Goal: Task Accomplishment & Management: Use online tool/utility

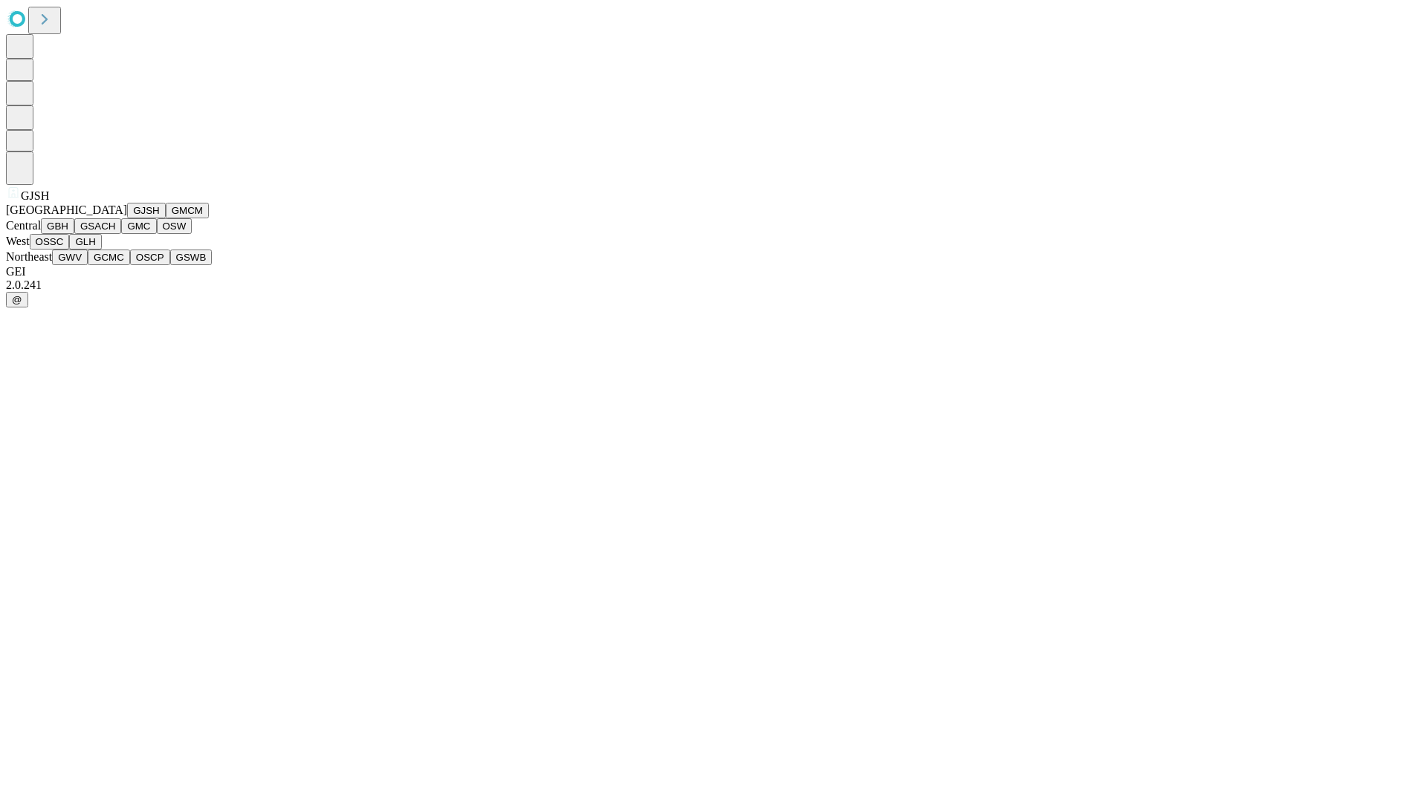
click at [127, 218] on button "GJSH" at bounding box center [146, 211] width 39 height 16
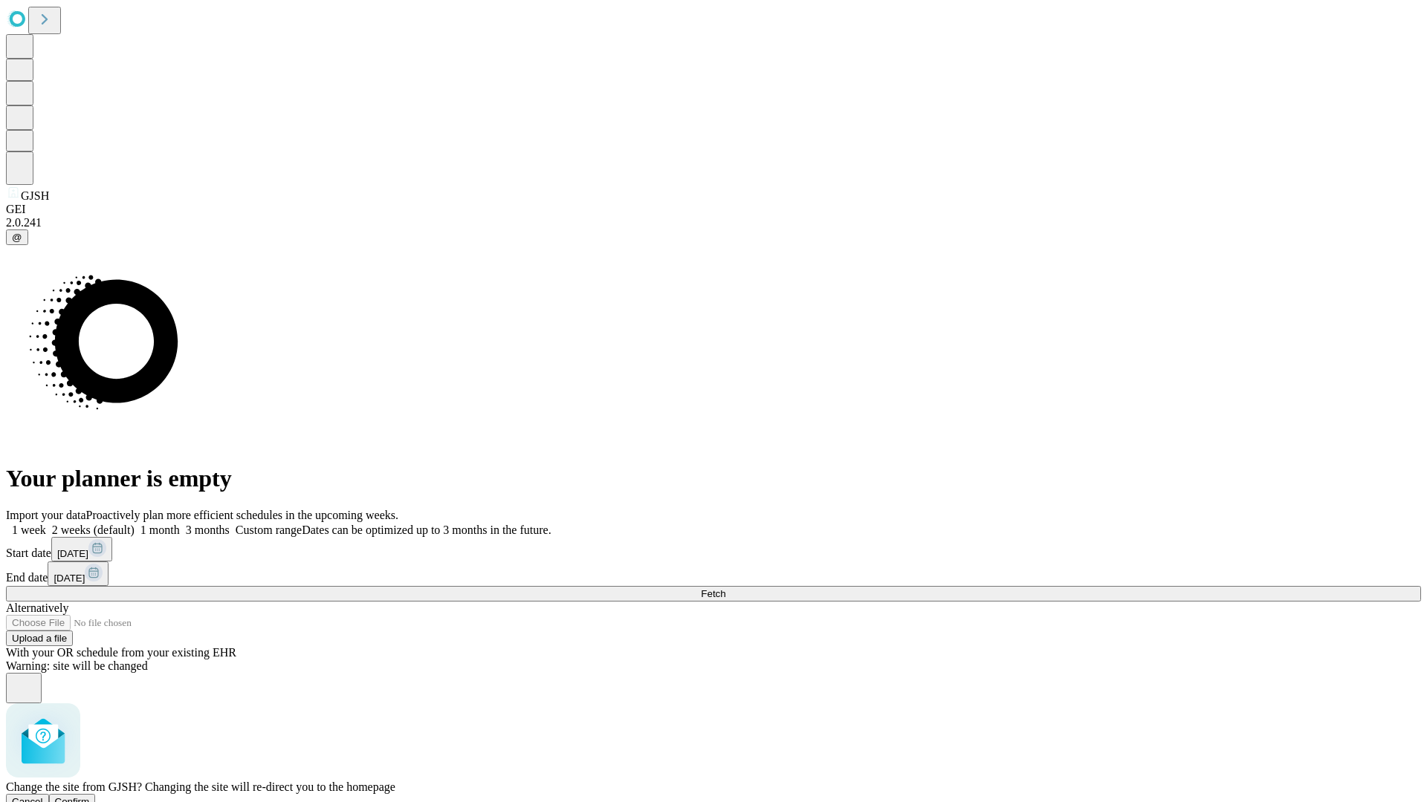
click at [90, 797] on span "Confirm" at bounding box center [72, 802] width 35 height 11
click at [180, 524] on label "1 month" at bounding box center [156, 530] width 45 height 13
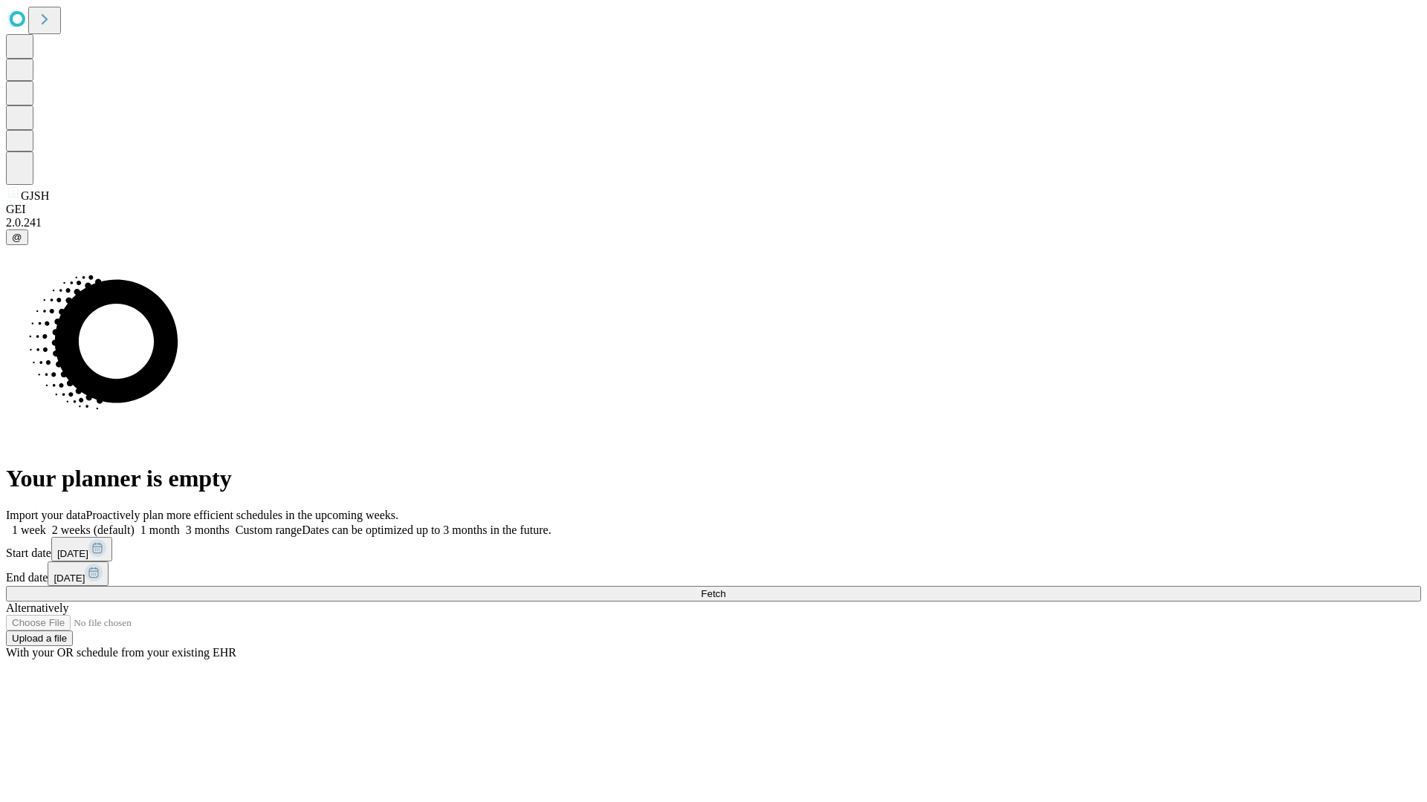
click at [725, 588] on span "Fetch" at bounding box center [713, 593] width 25 height 11
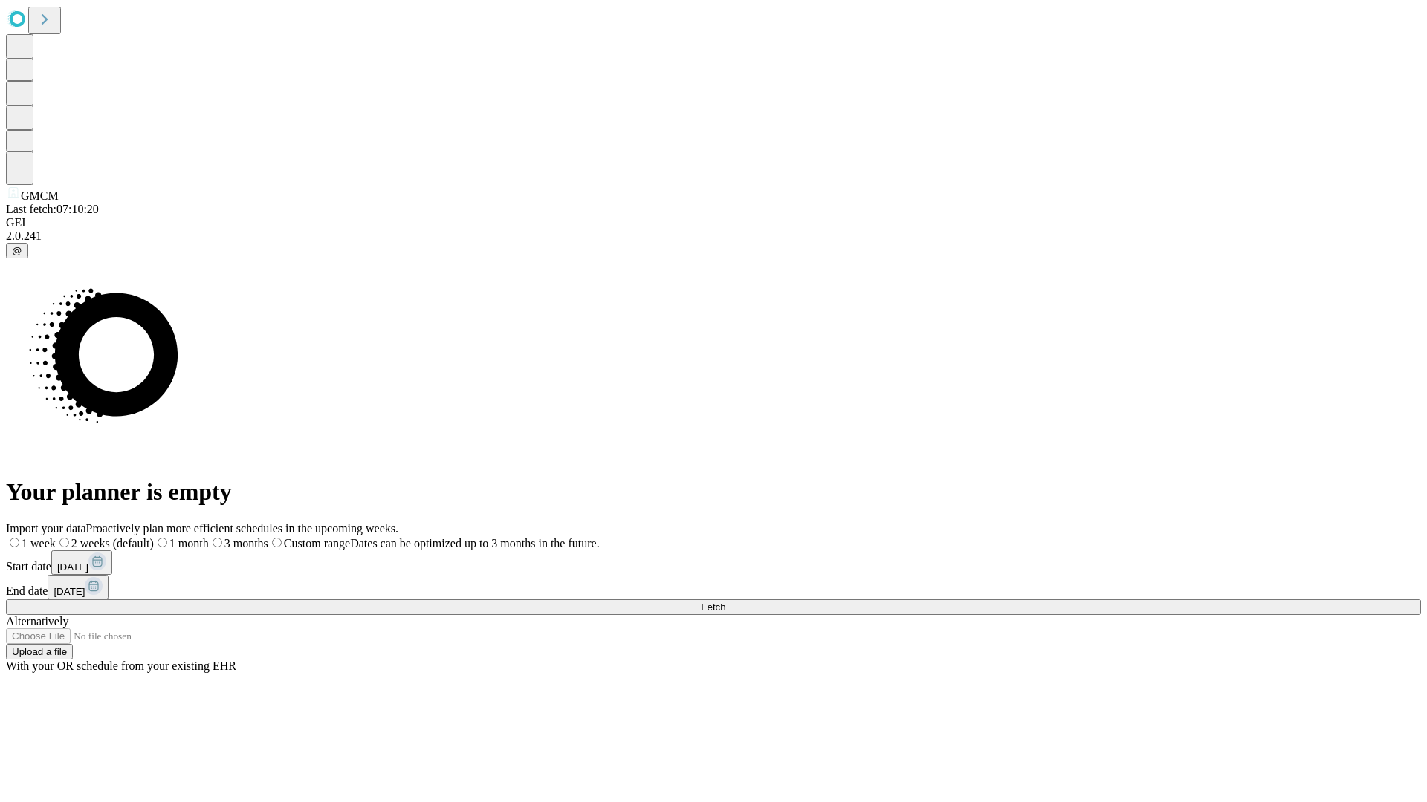
click at [209, 537] on label "1 month" at bounding box center [181, 543] width 55 height 13
click at [725, 602] on span "Fetch" at bounding box center [713, 607] width 25 height 11
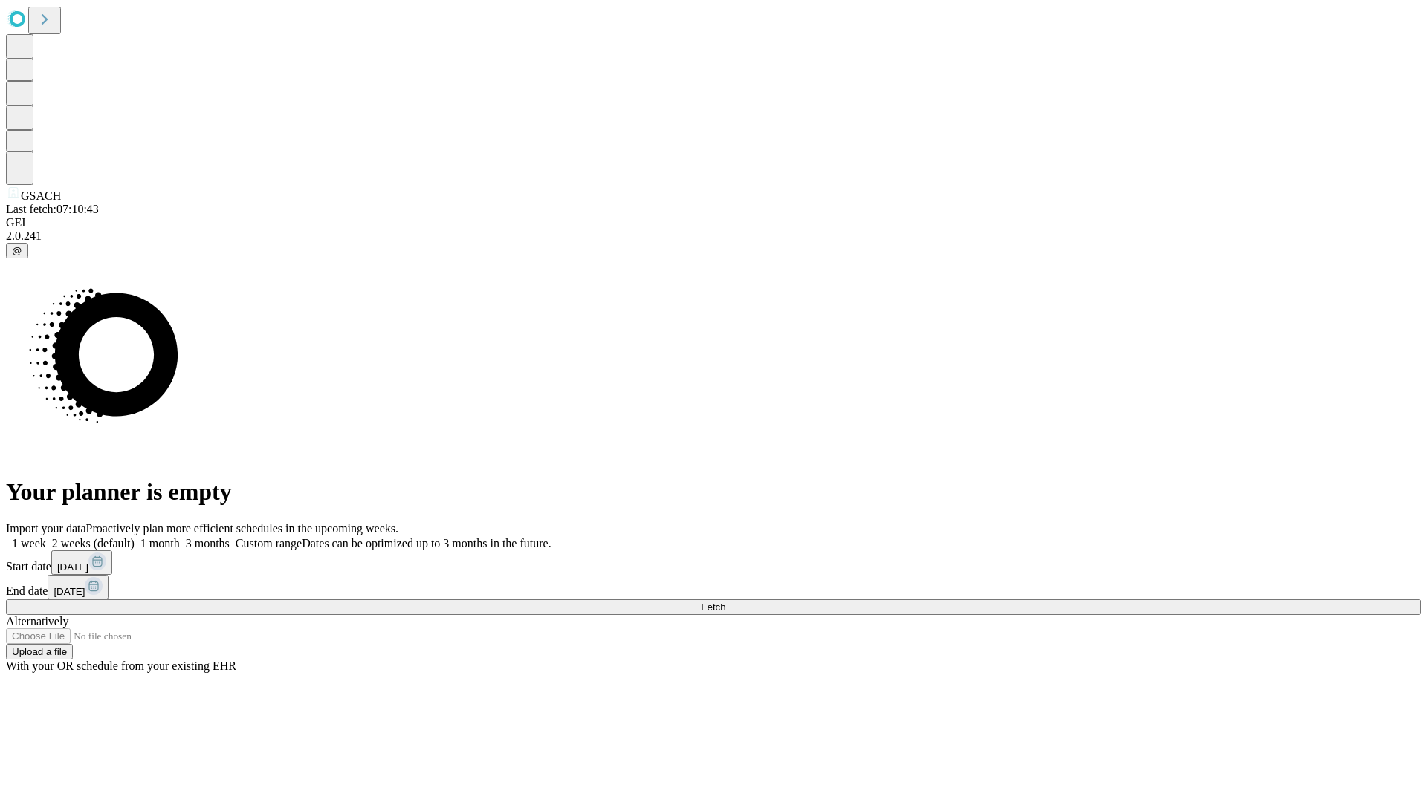
click at [180, 537] on label "1 month" at bounding box center [156, 543] width 45 height 13
click at [725, 602] on span "Fetch" at bounding box center [713, 607] width 25 height 11
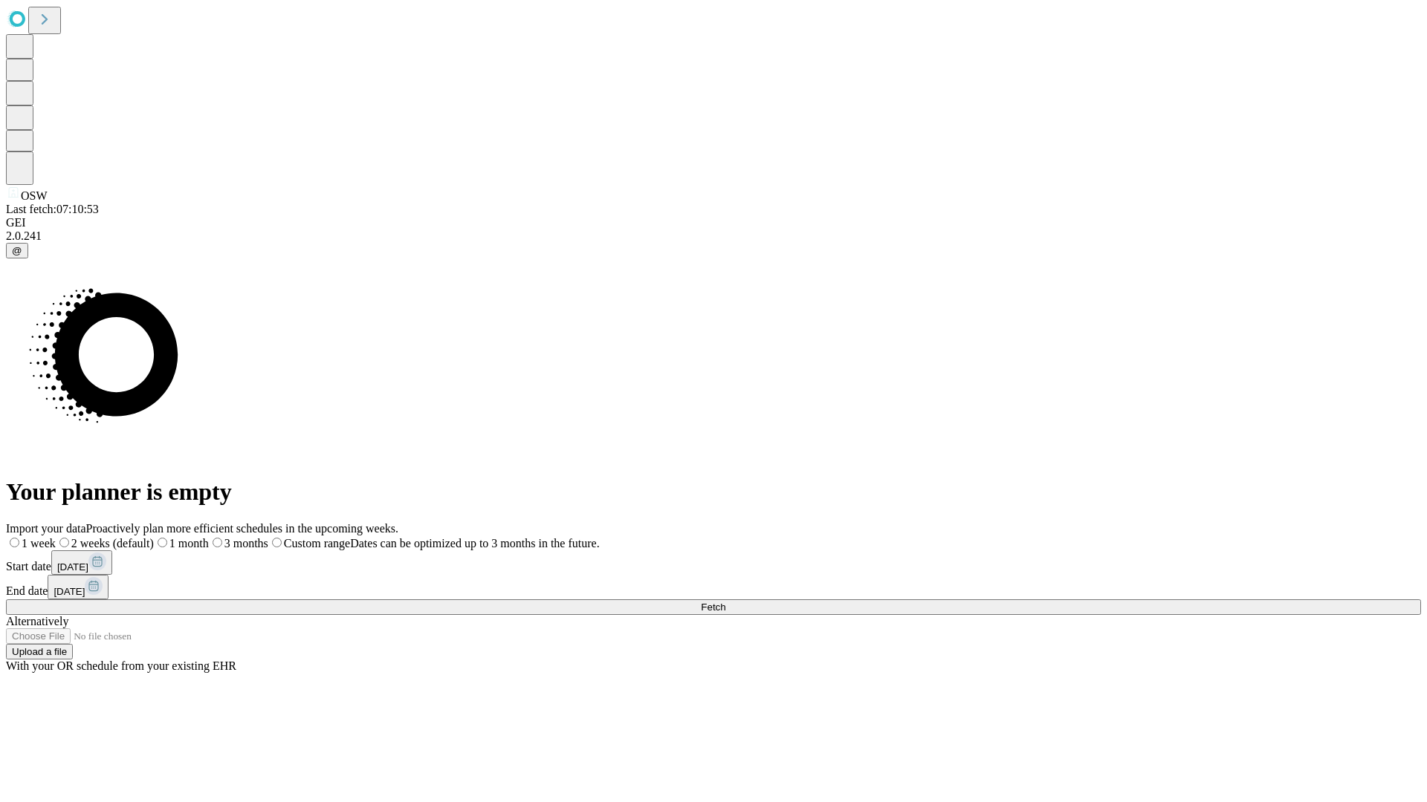
click at [725, 602] on span "Fetch" at bounding box center [713, 607] width 25 height 11
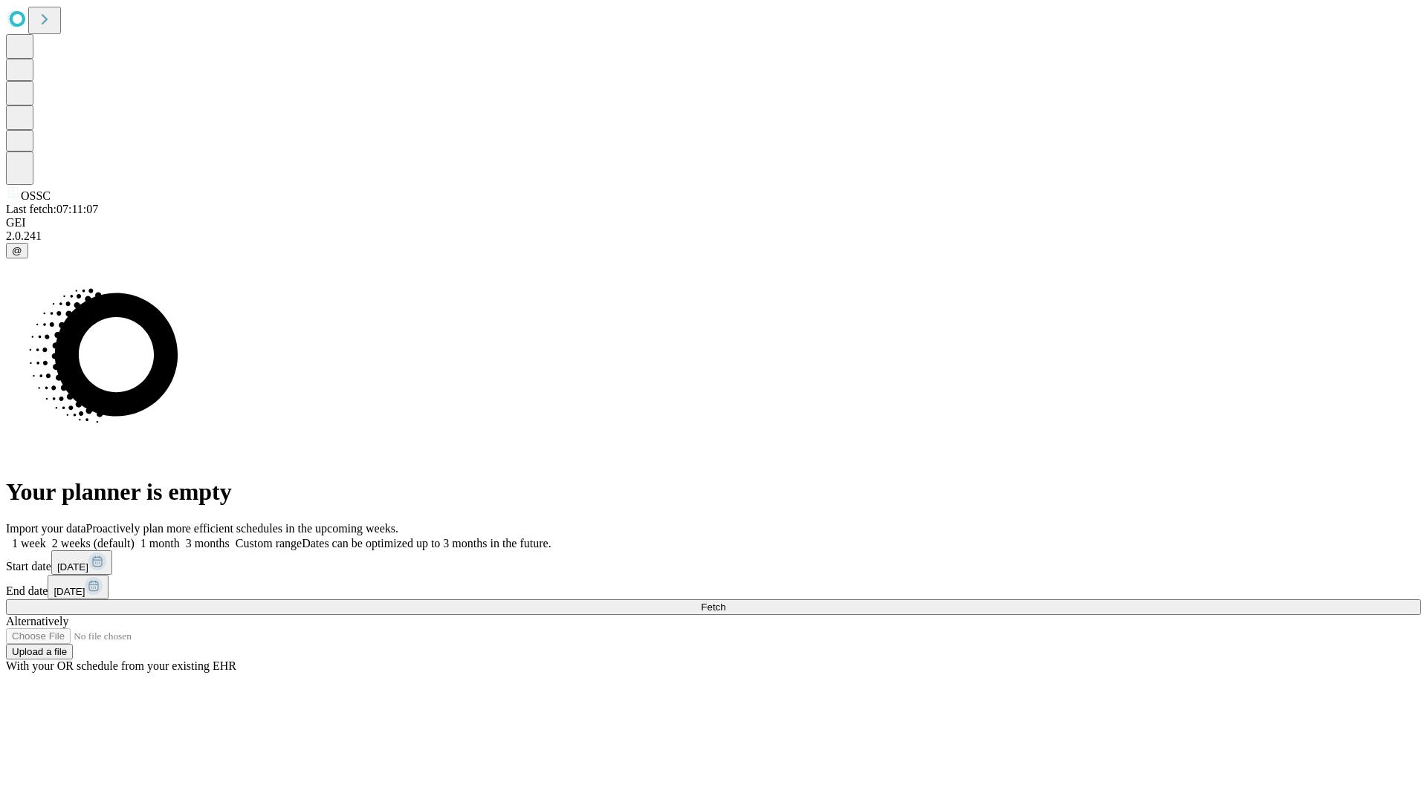
click at [180, 537] on label "1 month" at bounding box center [156, 543] width 45 height 13
click at [725, 602] on span "Fetch" at bounding box center [713, 607] width 25 height 11
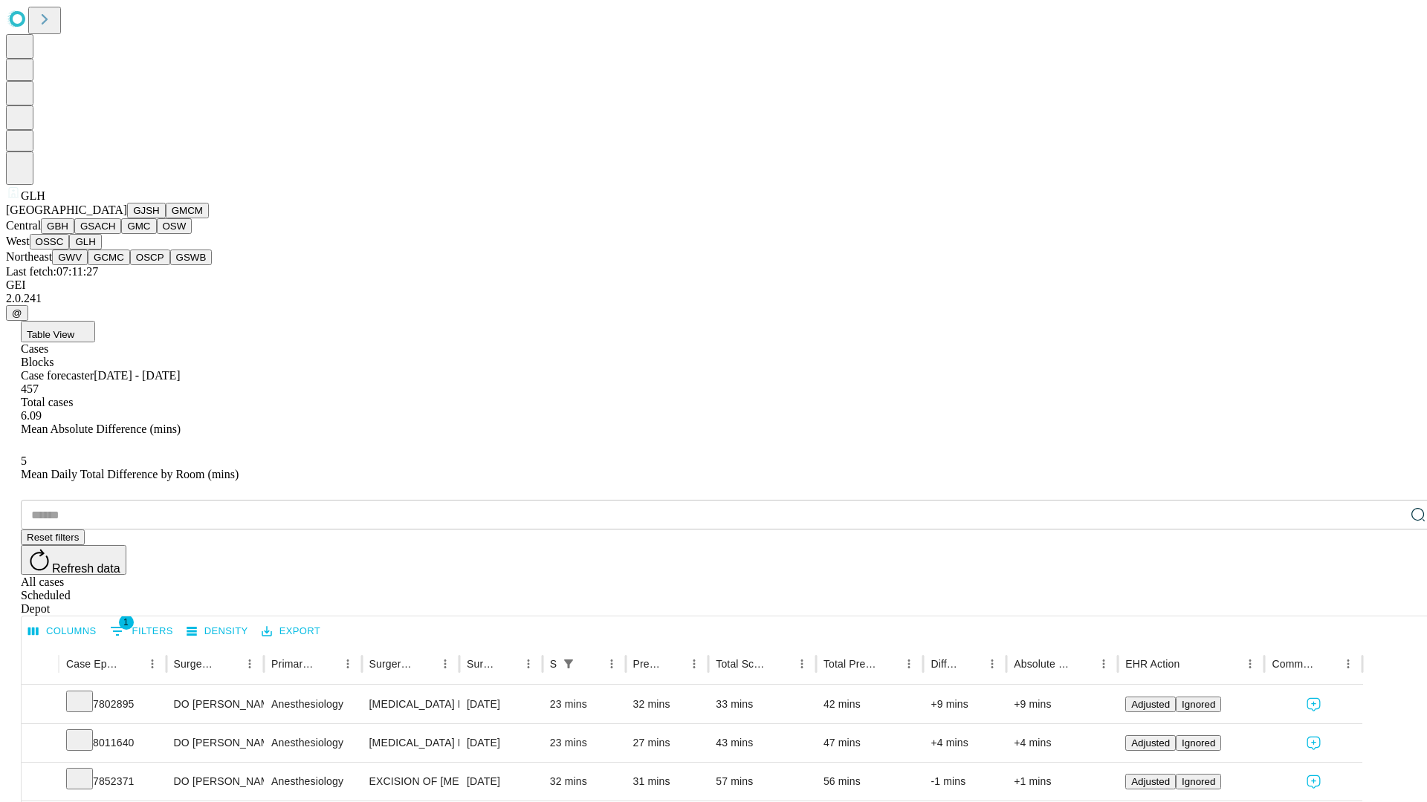
click at [88, 265] on button "GWV" at bounding box center [70, 258] width 36 height 16
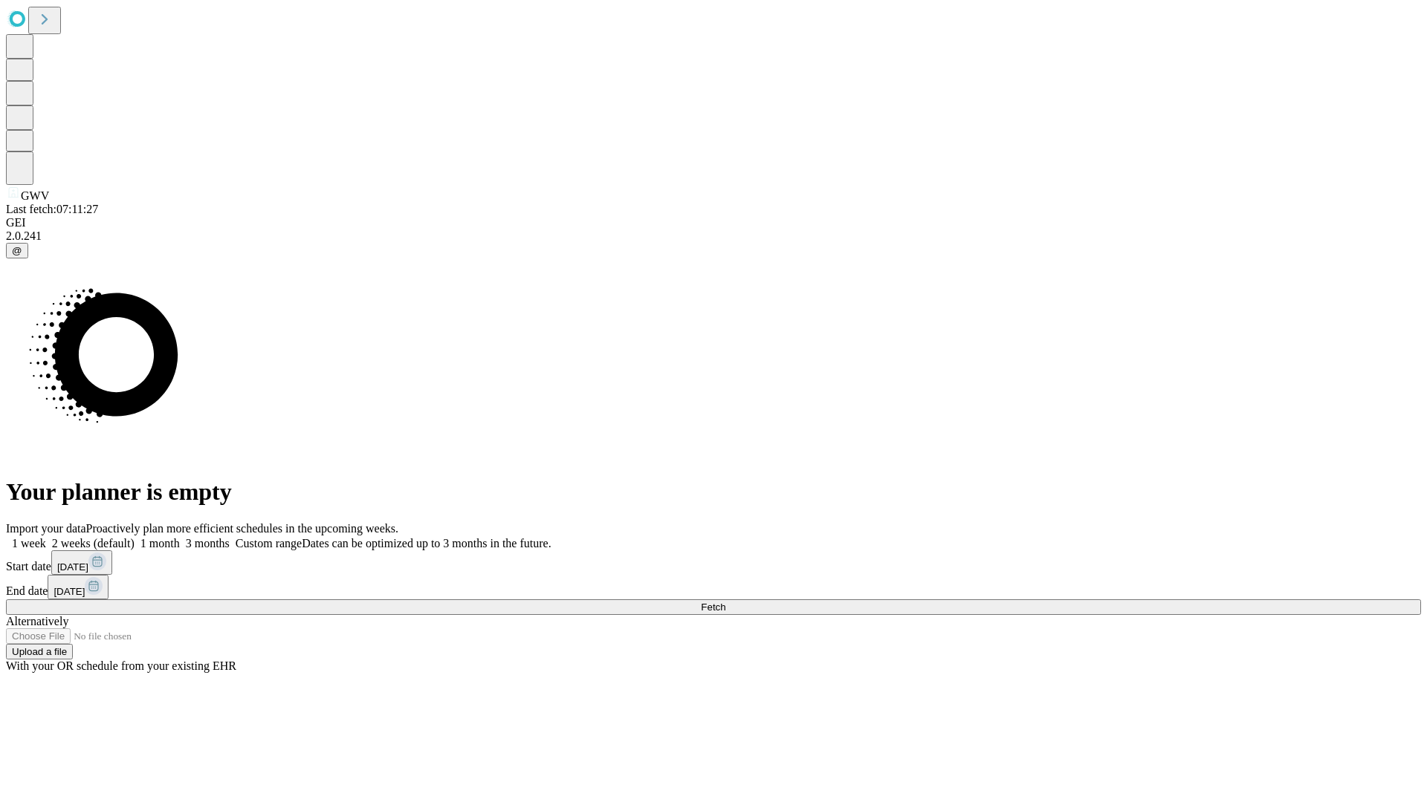
click at [180, 537] on label "1 month" at bounding box center [156, 543] width 45 height 13
click at [725, 602] on span "Fetch" at bounding box center [713, 607] width 25 height 11
click at [180, 537] on label "1 month" at bounding box center [156, 543] width 45 height 13
click at [725, 602] on span "Fetch" at bounding box center [713, 607] width 25 height 11
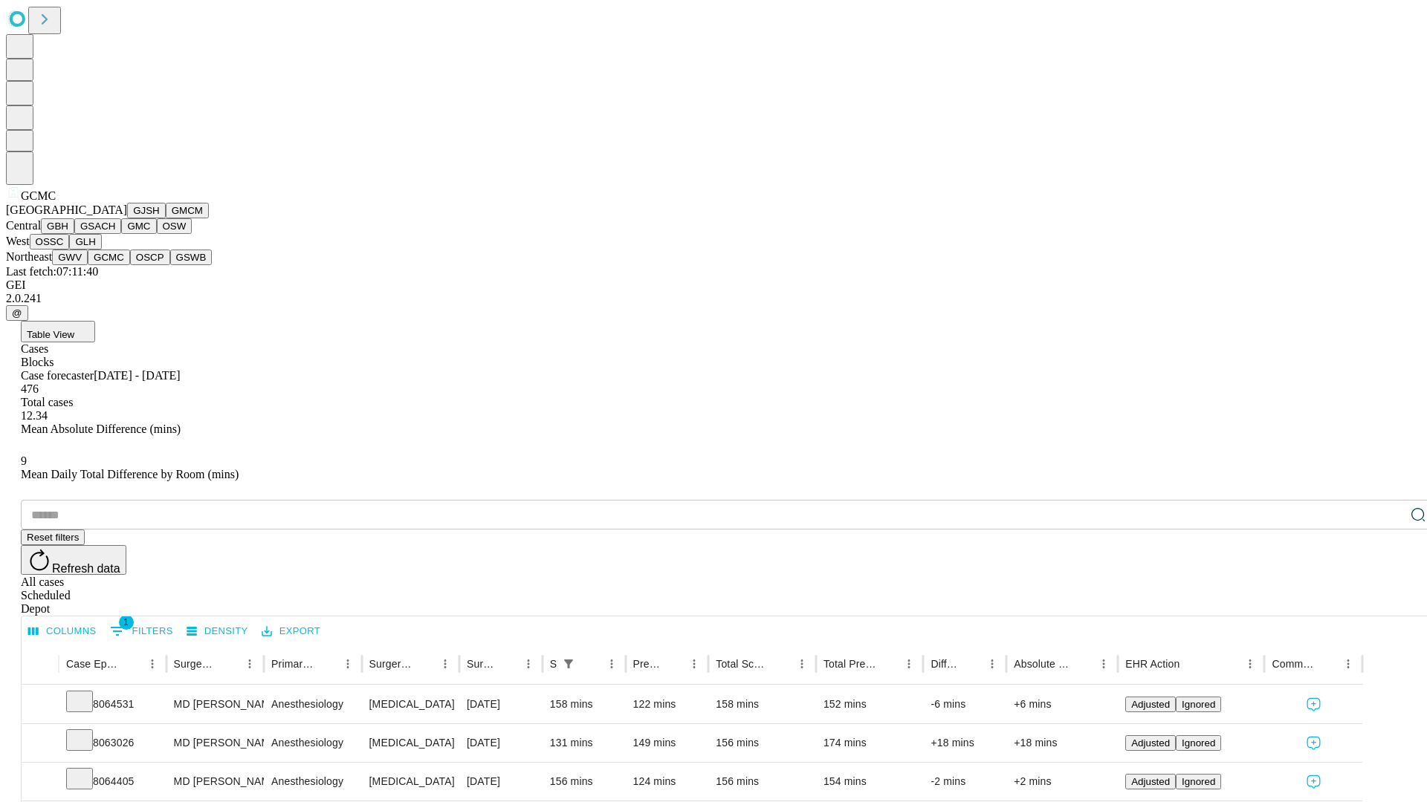
click at [130, 265] on button "OSCP" at bounding box center [150, 258] width 40 height 16
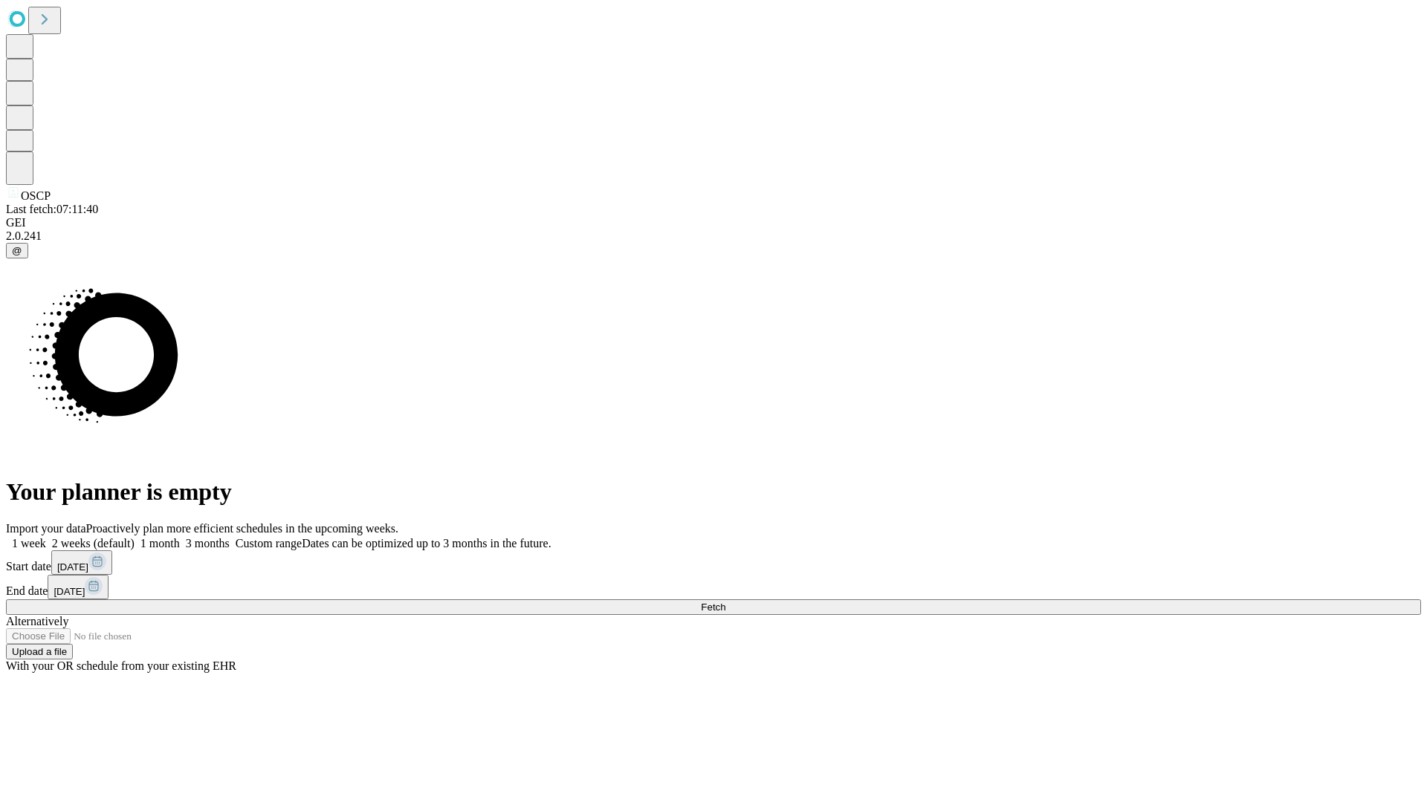
click at [180, 537] on label "1 month" at bounding box center [156, 543] width 45 height 13
click at [725, 602] on span "Fetch" at bounding box center [713, 607] width 25 height 11
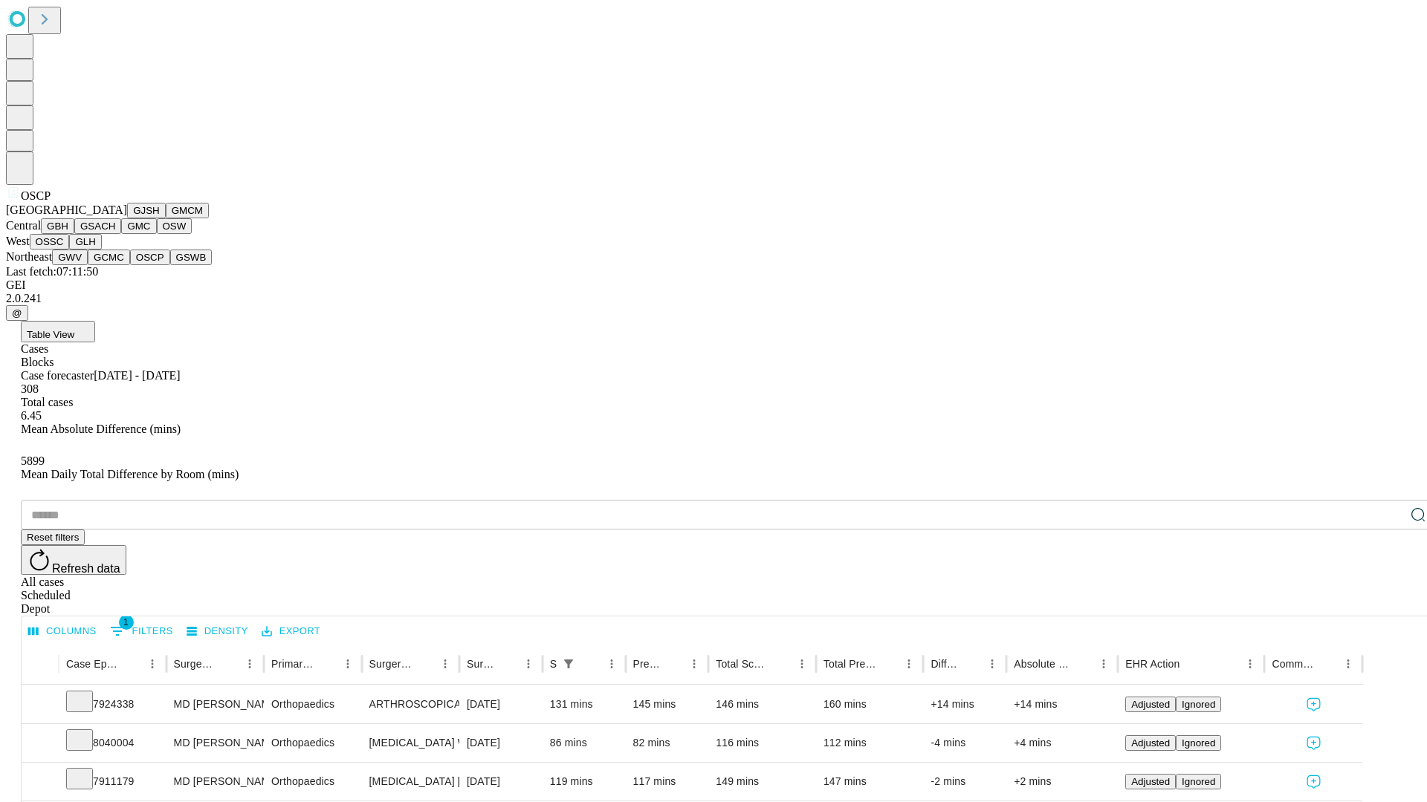
click at [170, 265] on button "GSWB" at bounding box center [191, 258] width 42 height 16
